Goal: Information Seeking & Learning: Learn about a topic

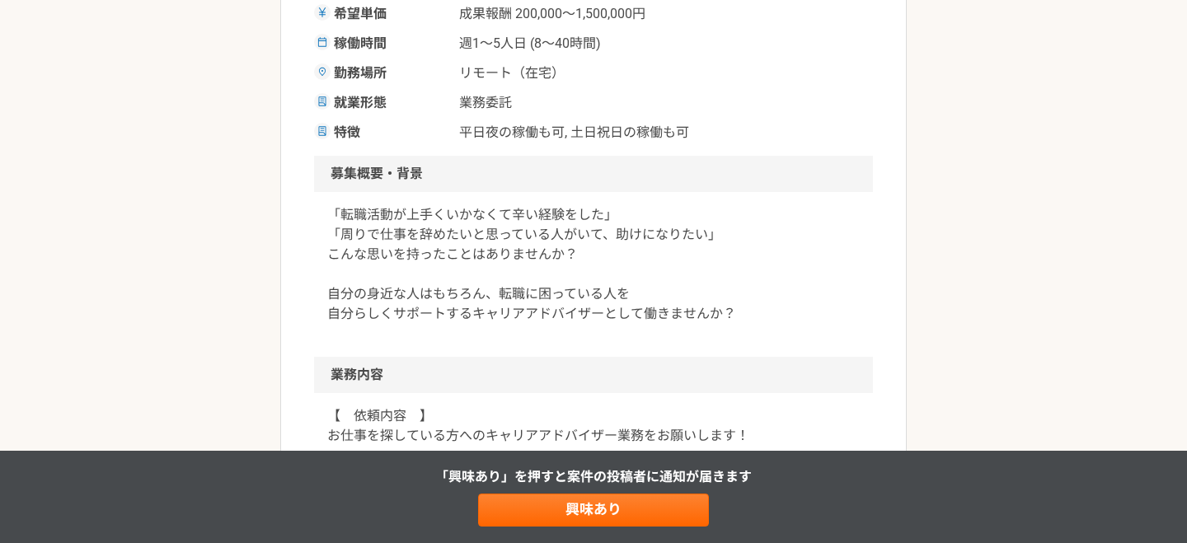
scroll to position [364, 0]
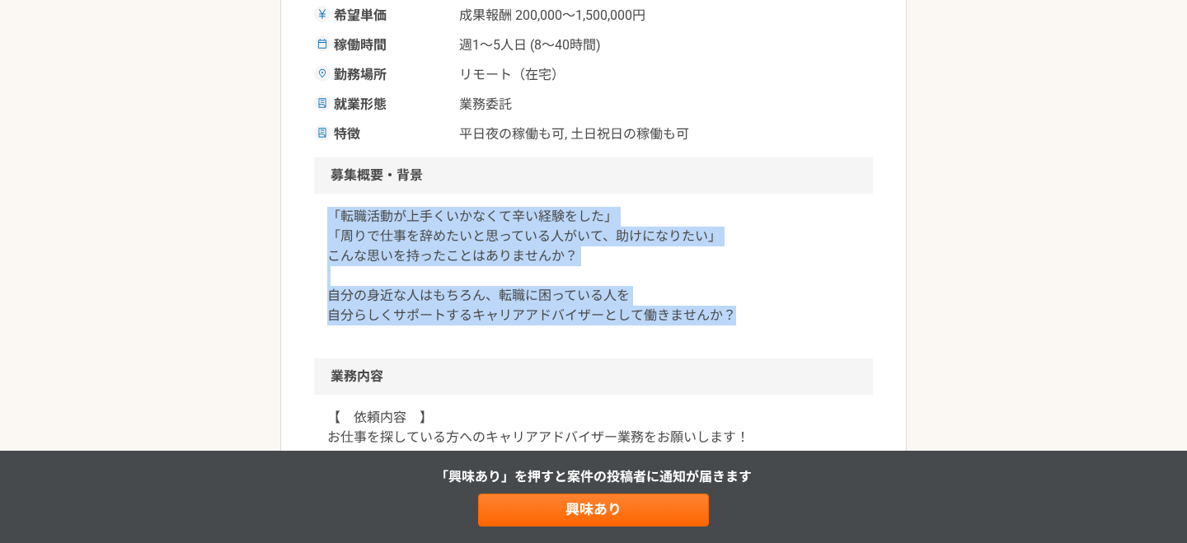
drag, startPoint x: 783, startPoint y: 322, endPoint x: 317, endPoint y: 218, distance: 478.3
click at [314, 216] on div "「転職活動が上手くいかなくて辛い経験をした」 「周りで仕事を辞めたいと思っている人がいて、助けになりたい」 こんな思いを持ったことはありませんか？ 自分の身近…" at bounding box center [593, 276] width 559 height 165
click at [325, 216] on div "「転職活動が上手くいかなくて辛い経験をした」 「周りで仕事を辞めたいと思っている人がいて、助けになりたい」 こんな思いを持ったことはありませんか？ 自分の身近…" at bounding box center [593, 276] width 559 height 165
drag, startPoint x: 324, startPoint y: 208, endPoint x: 327, endPoint y: 335, distance: 127.0
click at [327, 335] on div "「転職活動が上手くいかなくて辛い経験をした」 「周りで仕事を辞めたいと思っている人がいて、助けになりたい」 こんな思いを持ったことはありませんか？ 自分の身近…" at bounding box center [593, 276] width 559 height 165
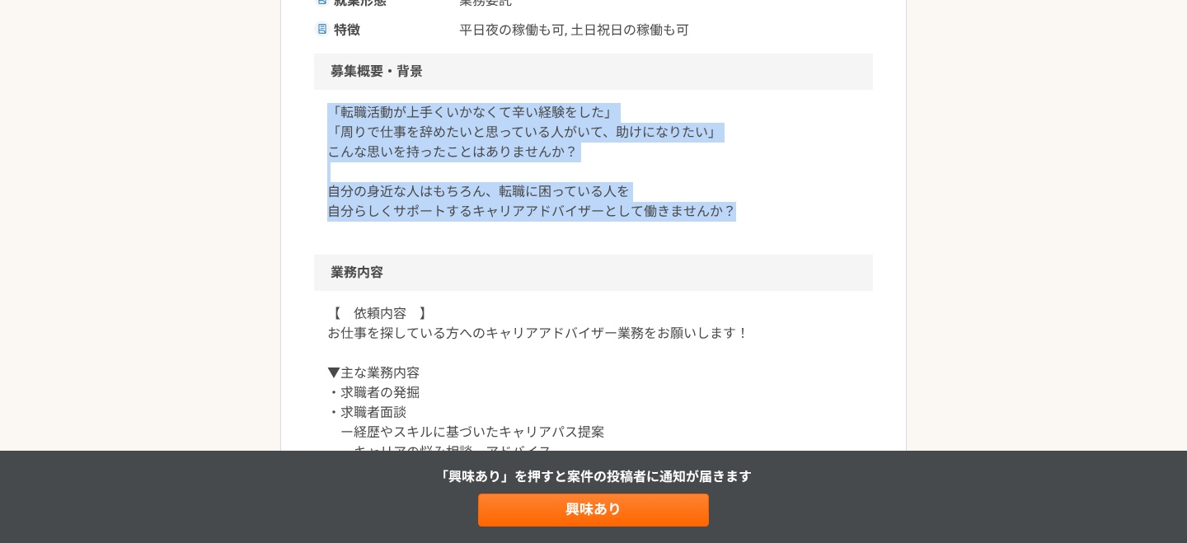
scroll to position [604, 0]
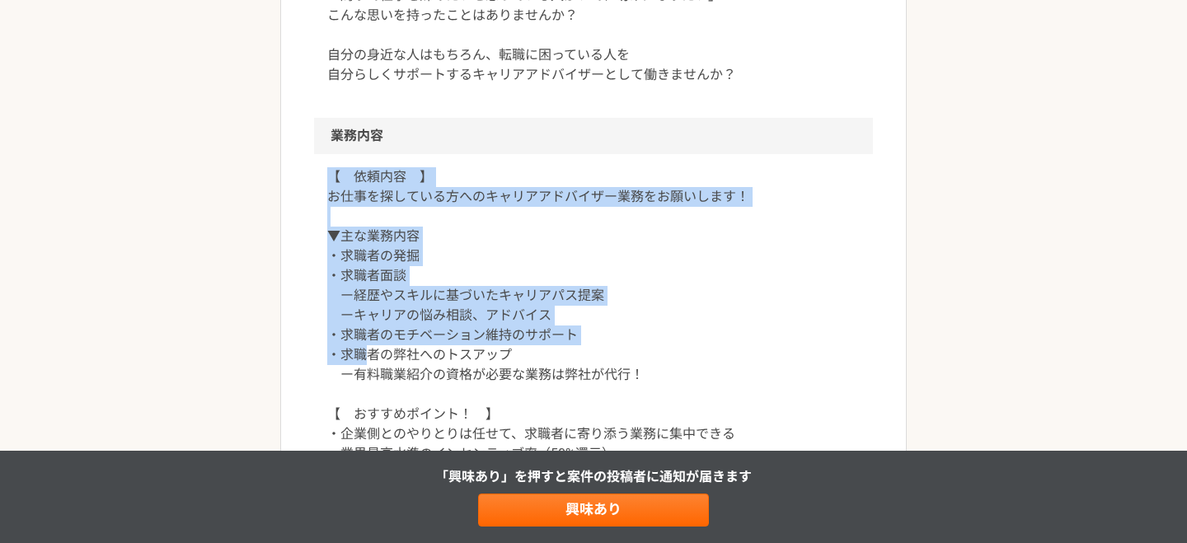
drag, startPoint x: 327, startPoint y: 182, endPoint x: 366, endPoint y: 355, distance: 177.6
click at [368, 353] on p "【　依頼内容　】 お仕事を探している方へのキャリアアドバイザー業務をお願いします！ ▼主な業務内容 ・求職者の発掘 ・求職者面談 ー経歴やスキルに基づいたキャ…" at bounding box center [593, 345] width 533 height 356
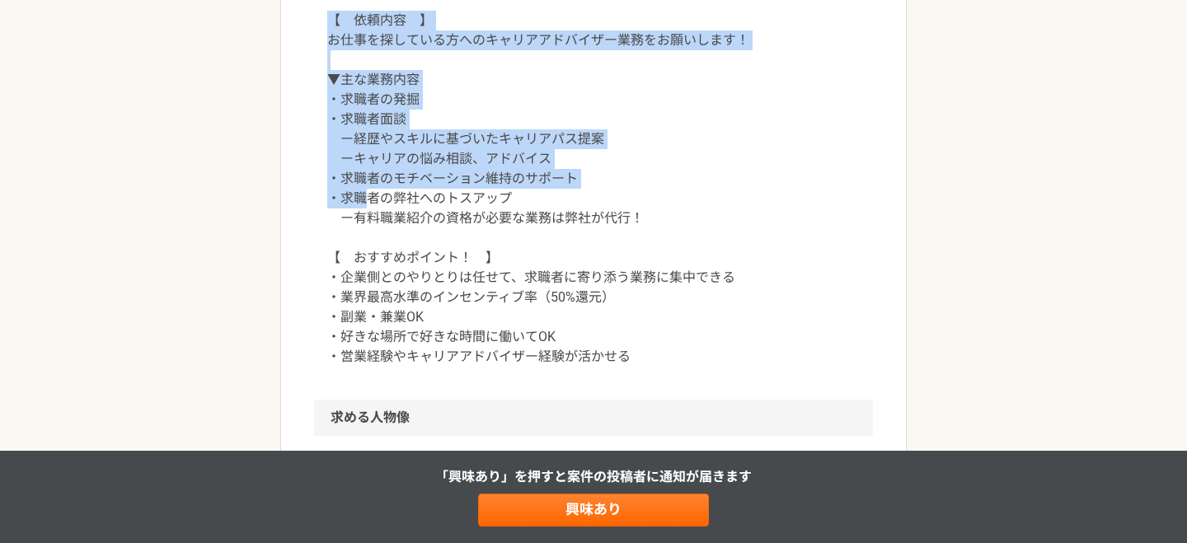
scroll to position [766, 0]
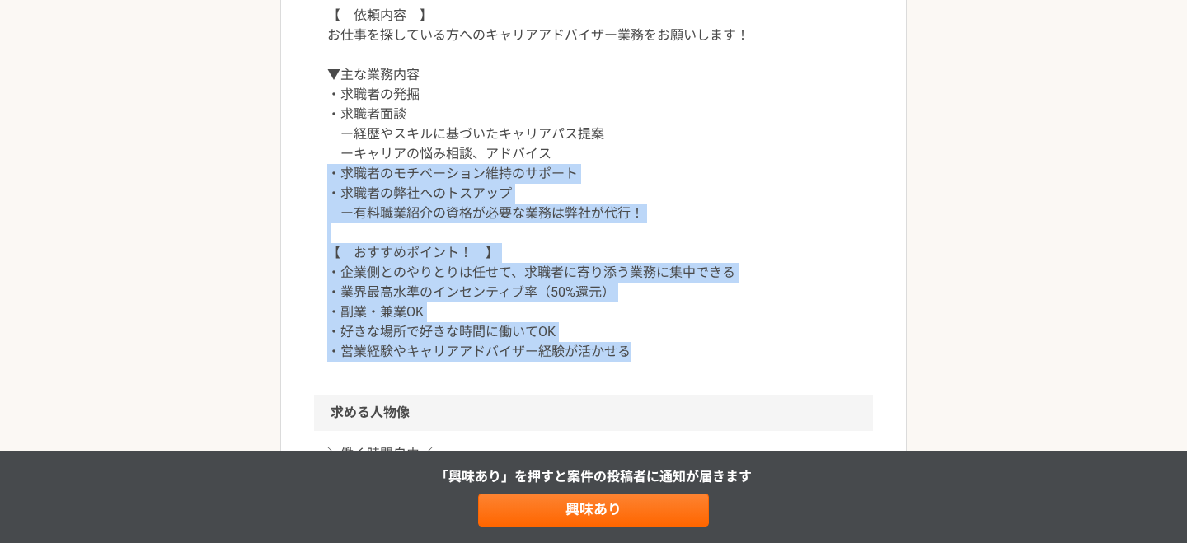
drag, startPoint x: 649, startPoint y: 354, endPoint x: 315, endPoint y: 167, distance: 382.4
click at [315, 167] on div "【　依頼内容　】 お仕事を探している方へのキャリアアドバイザー業務をお願いします！ ▼主な業務内容 ・求職者の発掘 ・求職者面談 ー経歴やスキルに基づいたキャ…" at bounding box center [593, 194] width 559 height 402
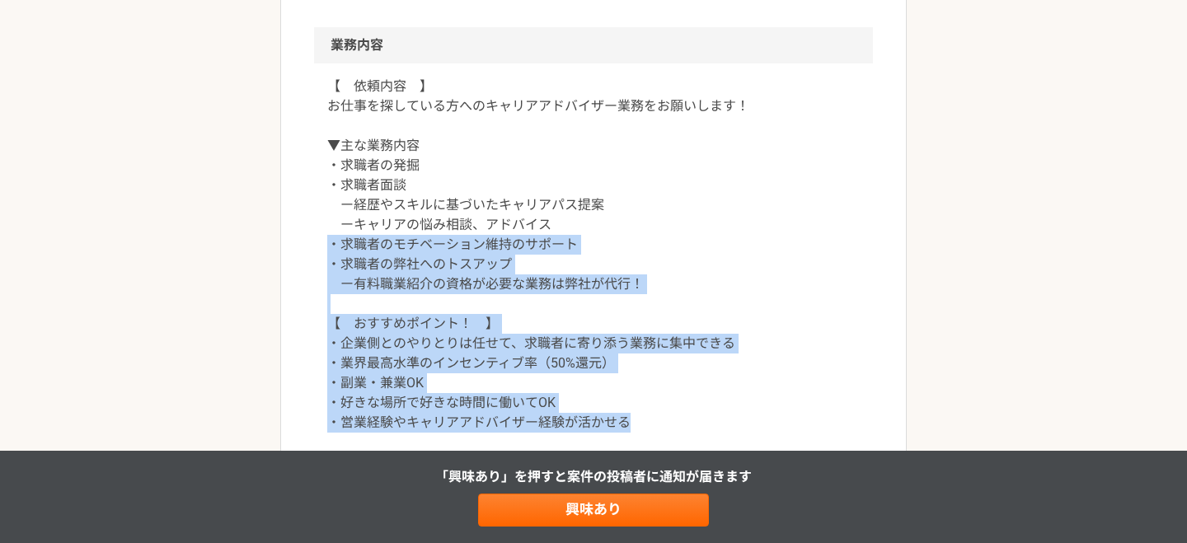
scroll to position [677, 0]
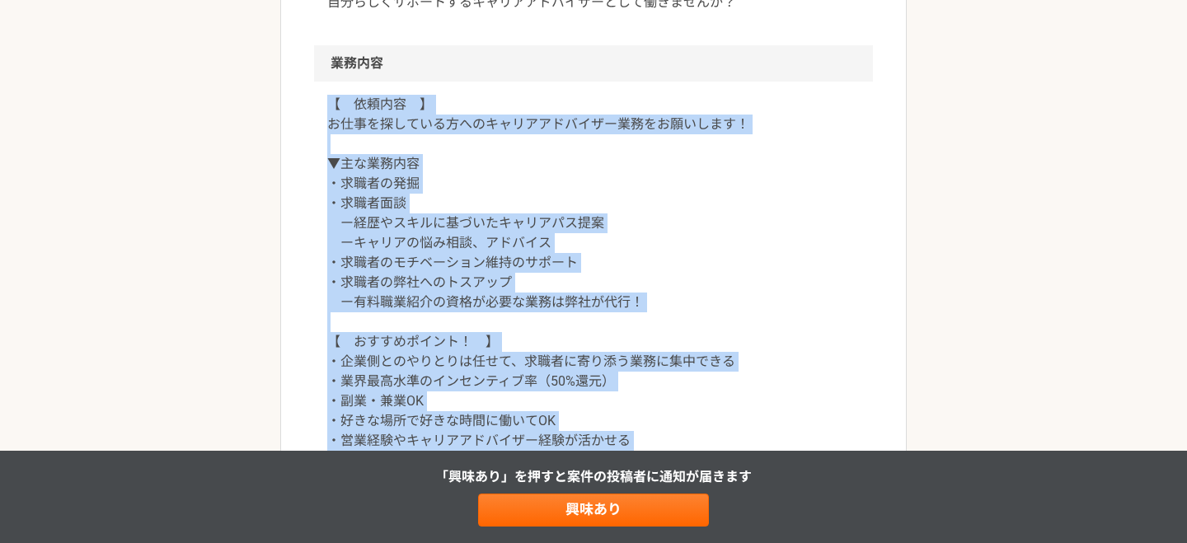
drag, startPoint x: 326, startPoint y: 103, endPoint x: 491, endPoint y: 455, distance: 389.1
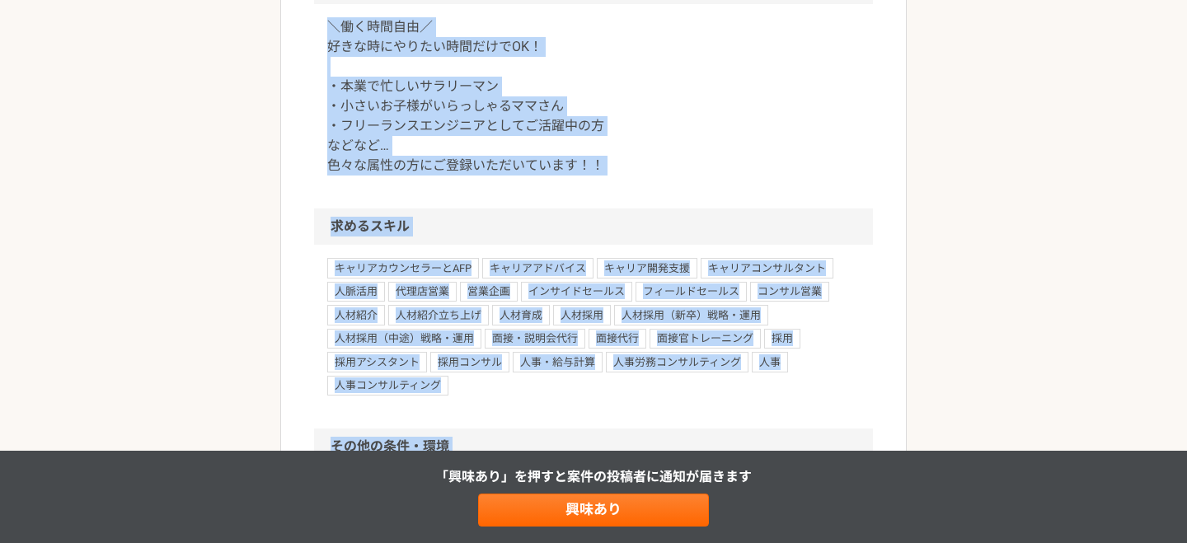
scroll to position [1346, 0]
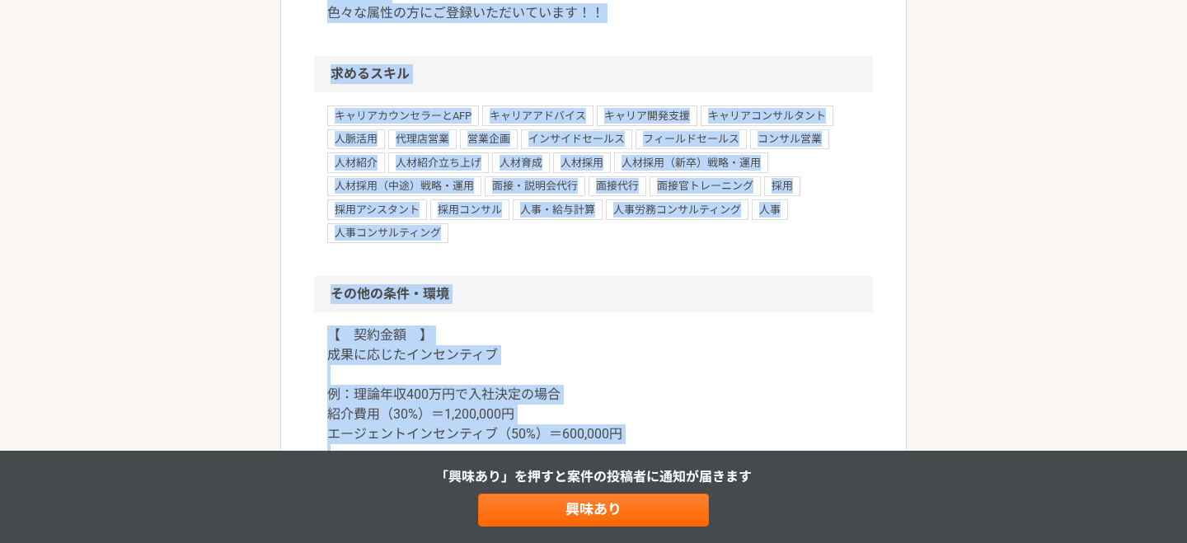
click at [720, 284] on h2 "その他の条件・環境" at bounding box center [593, 294] width 559 height 36
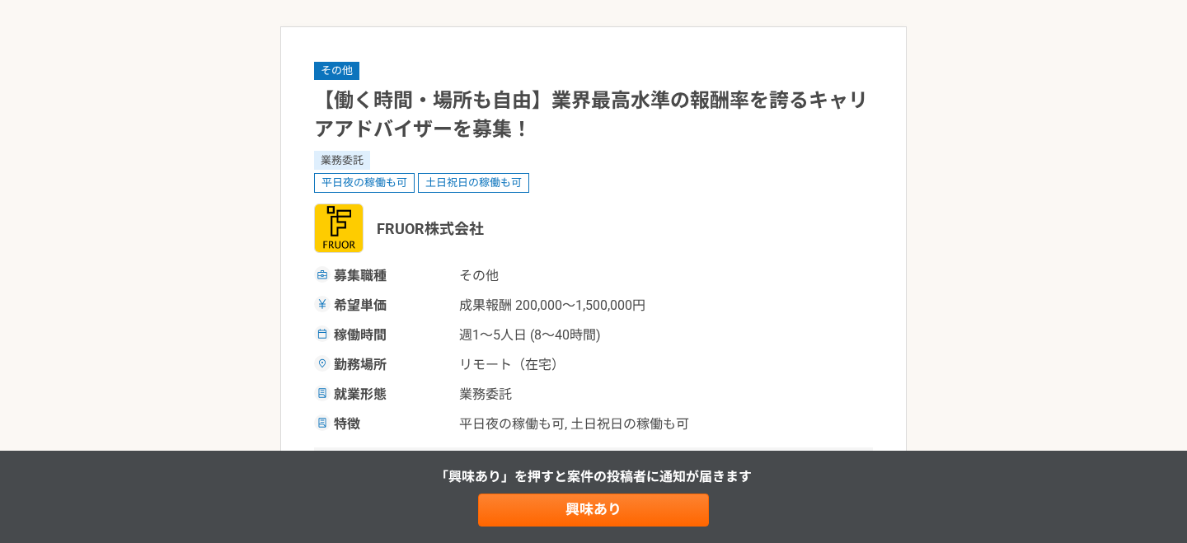
scroll to position [71, 0]
